Goal: Find specific page/section: Find specific page/section

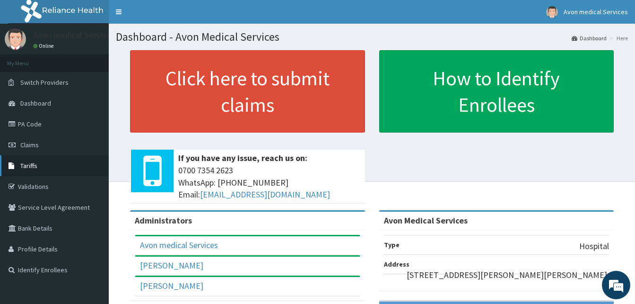
click at [38, 174] on link "Tariffs" at bounding box center [54, 165] width 109 height 21
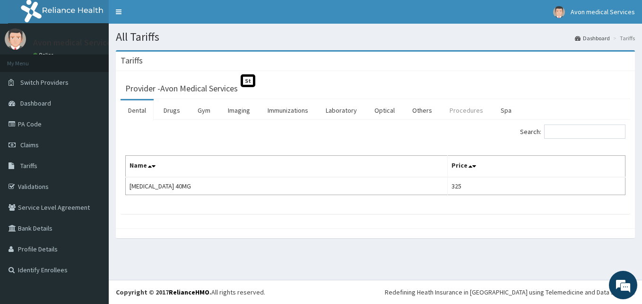
click at [458, 115] on link "Procedures" at bounding box center [466, 110] width 49 height 20
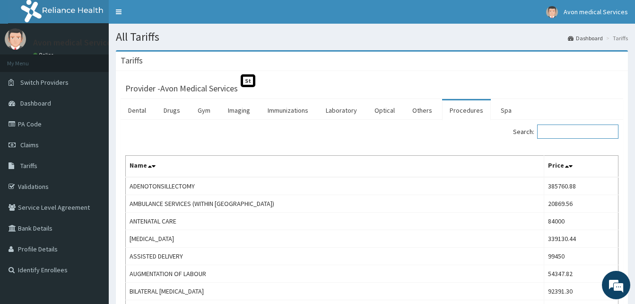
click at [571, 136] on input "Search:" at bounding box center [577, 131] width 81 height 14
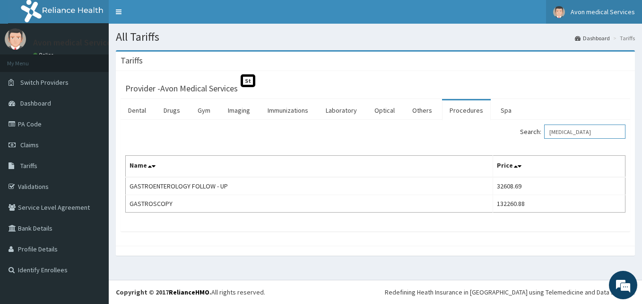
type input "[MEDICAL_DATA]"
